Goal: Transaction & Acquisition: Download file/media

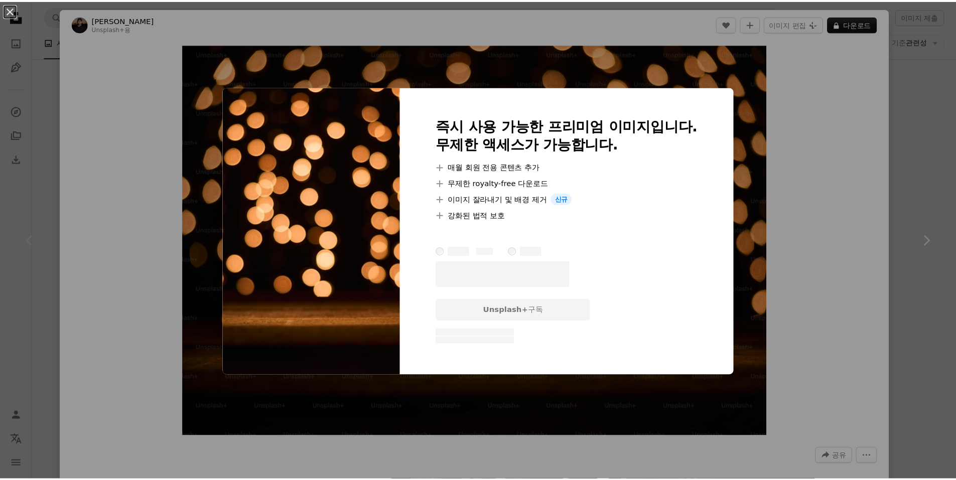
scroll to position [0, 117]
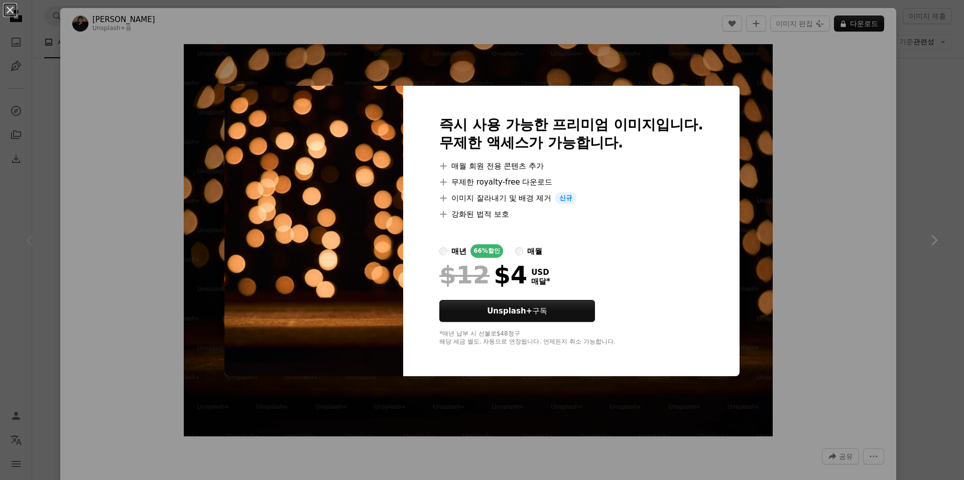
click at [833, 132] on div "An X shape 즉시 사용 가능한 프리미엄 이미지입니다. 무제한 액세스가 가능합니다. A plus sign 매월 회원 전용 콘텐츠 추가 A…" at bounding box center [482, 240] width 964 height 480
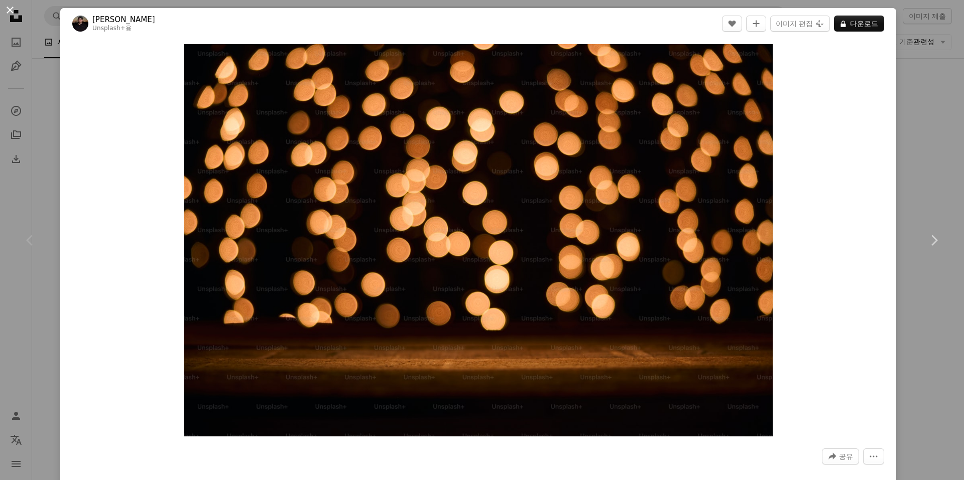
click at [6, 9] on button "An X shape" at bounding box center [10, 10] width 12 height 12
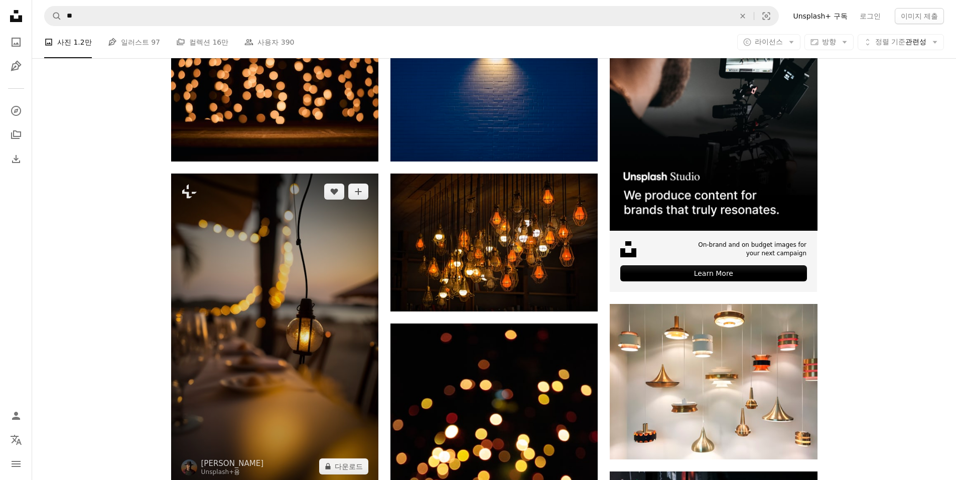
scroll to position [50, 0]
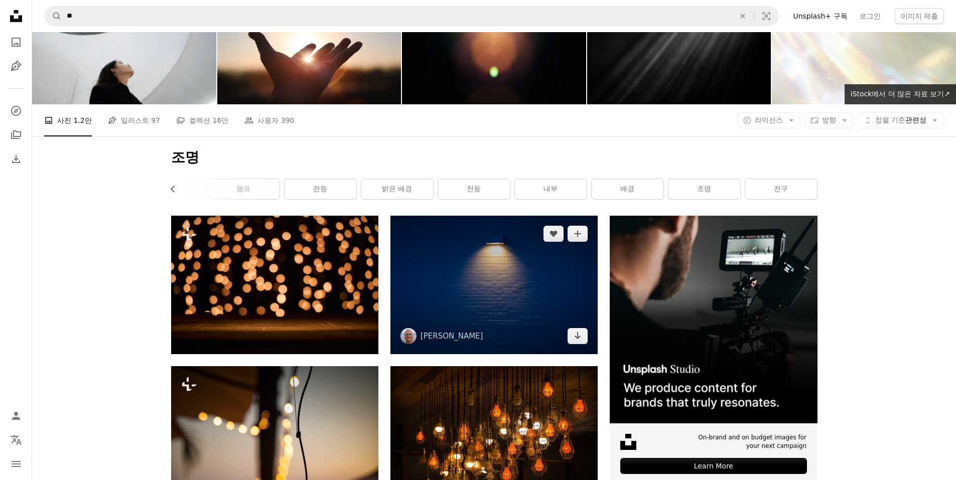
click at [515, 280] on img at bounding box center [494, 285] width 207 height 138
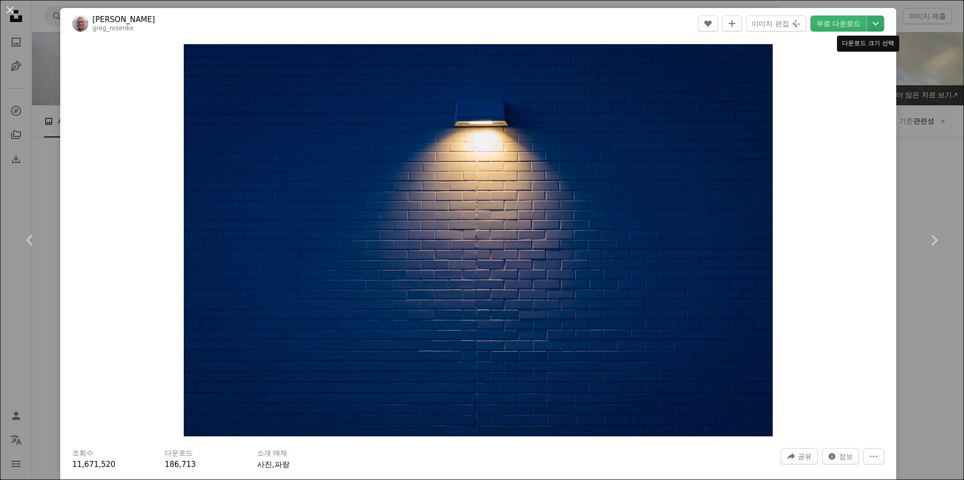
click at [868, 18] on icon "Chevron down" at bounding box center [876, 24] width 16 height 12
click at [850, 110] on span "( 5739 x 3825 )" at bounding box center [850, 111] width 50 height 8
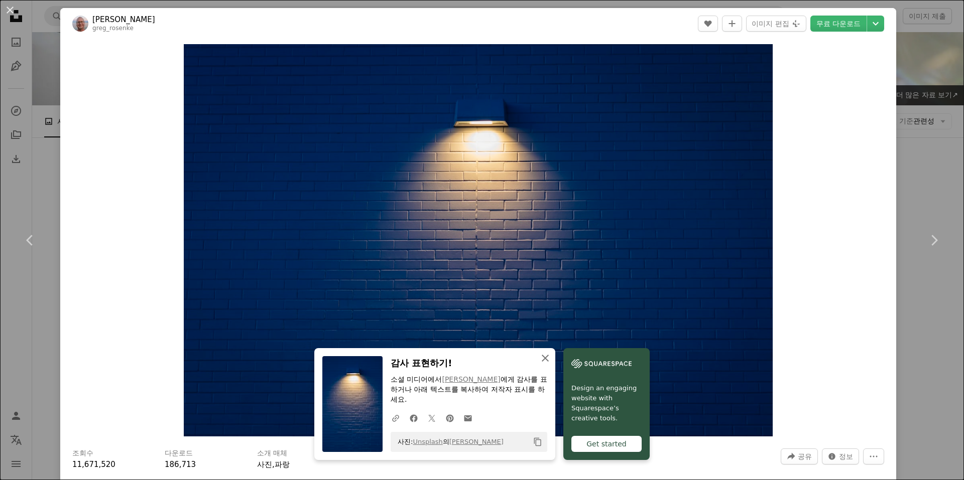
click at [547, 361] on icon "An X shape" at bounding box center [545, 358] width 12 height 12
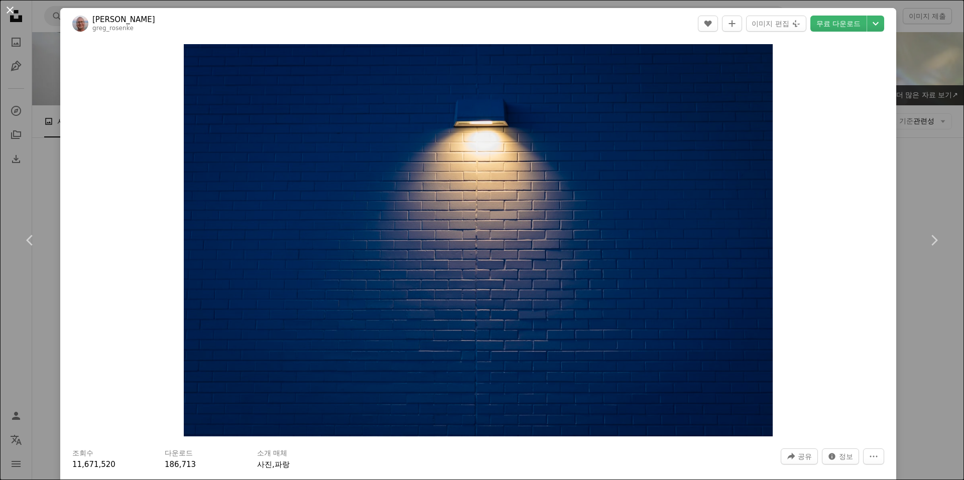
click at [6, 8] on button "An X shape" at bounding box center [10, 10] width 12 height 12
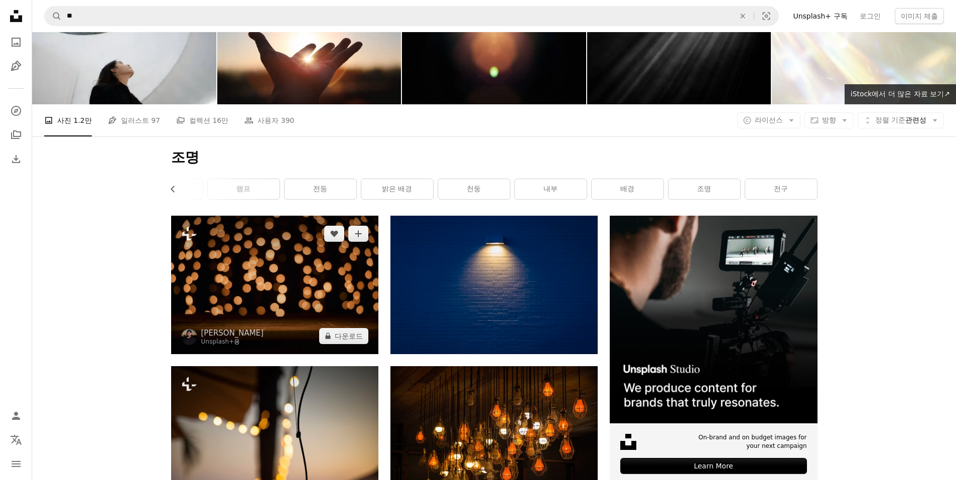
click at [343, 304] on img at bounding box center [274, 285] width 207 height 138
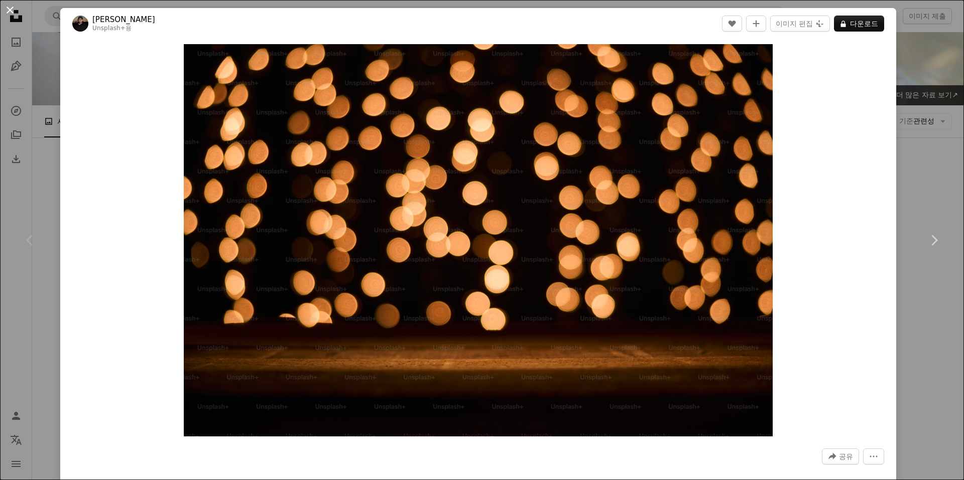
click at [6, 10] on button "An X shape" at bounding box center [10, 10] width 12 height 12
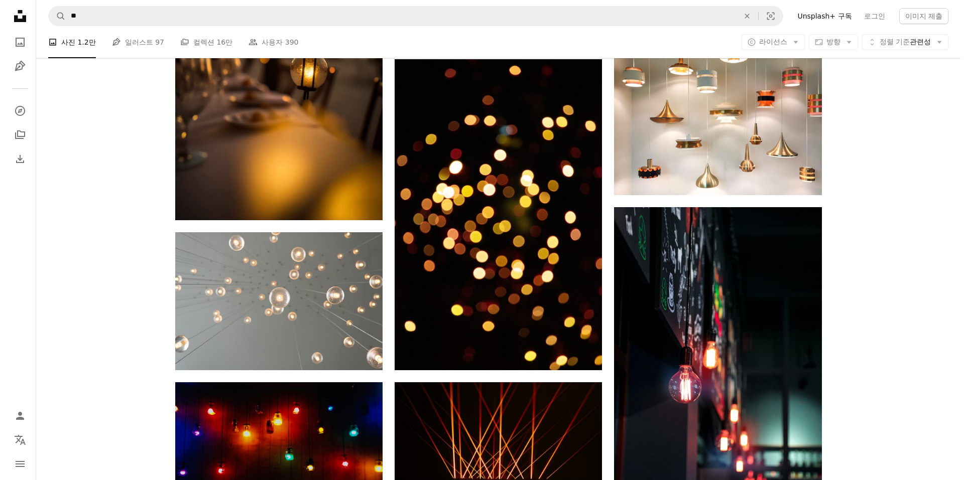
scroll to position [552, 0]
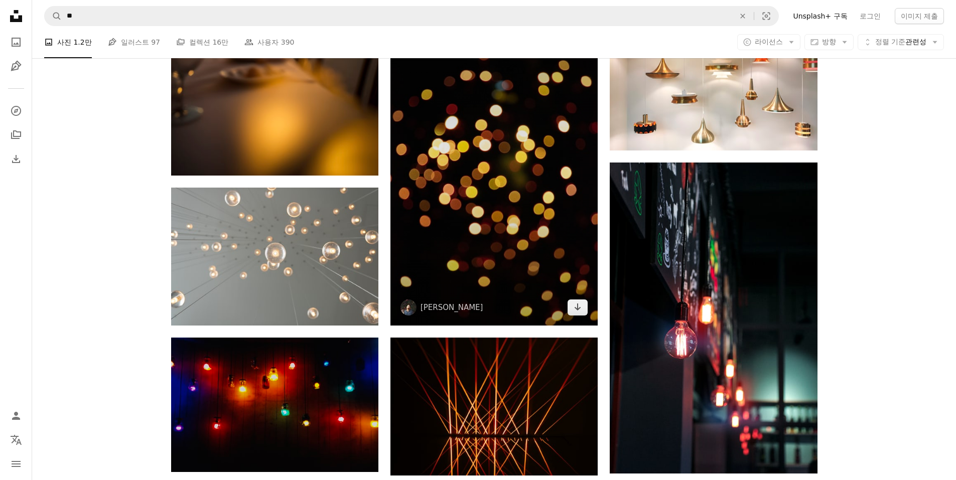
click at [511, 218] on img at bounding box center [494, 170] width 207 height 311
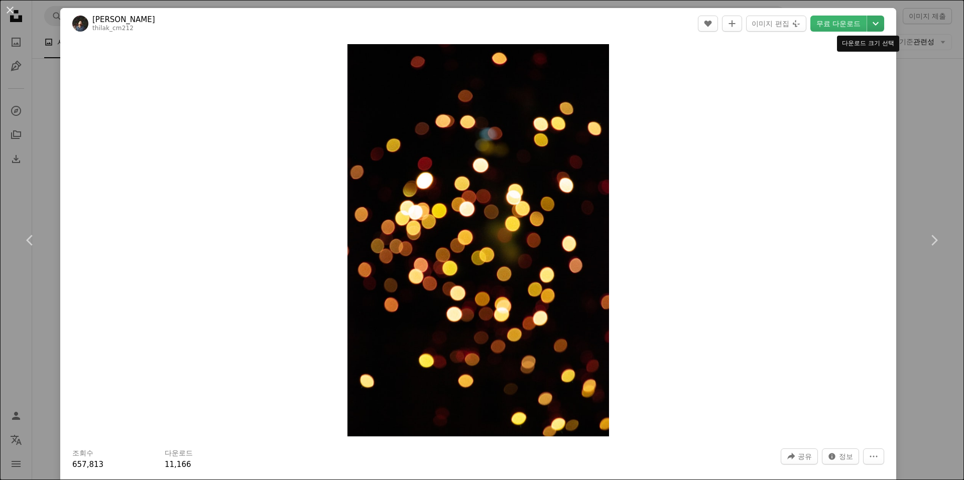
click at [869, 23] on icon "Chevron down" at bounding box center [876, 24] width 16 height 12
click at [823, 115] on span "원본 크기 ( 3456 x 5184 )" at bounding box center [833, 111] width 82 height 10
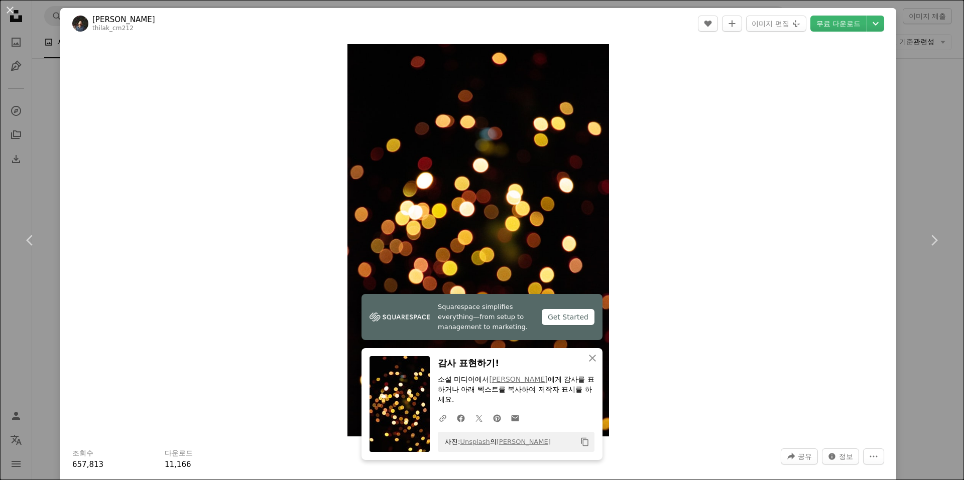
click at [638, 115] on div "Zoom in" at bounding box center [478, 240] width 836 height 403
